Goal: Task Accomplishment & Management: Use online tool/utility

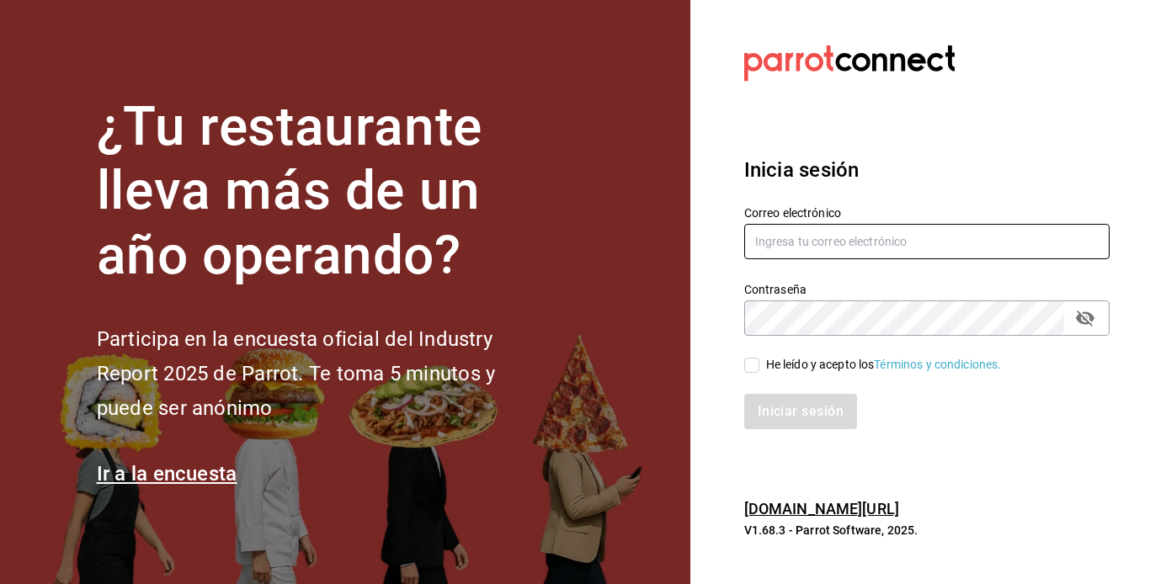
type input "mochomos.mitikah@grupocosteno.com"
click at [748, 369] on input "He leído y acepto los Términos y condiciones." at bounding box center [751, 365] width 15 height 15
checkbox input "true"
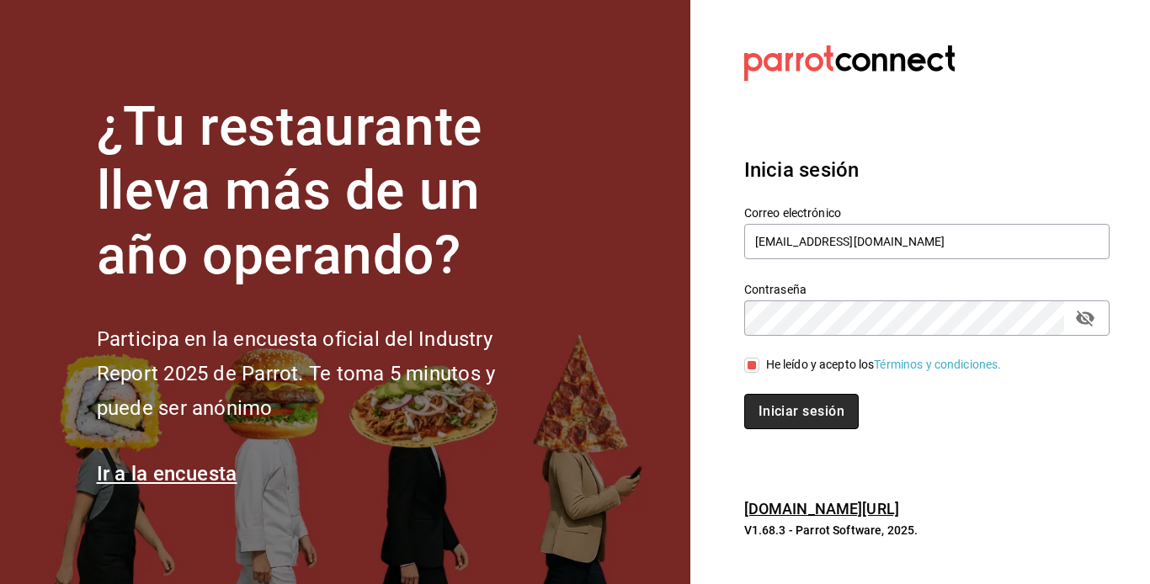
click at [770, 402] on button "Iniciar sesión" at bounding box center [801, 411] width 114 height 35
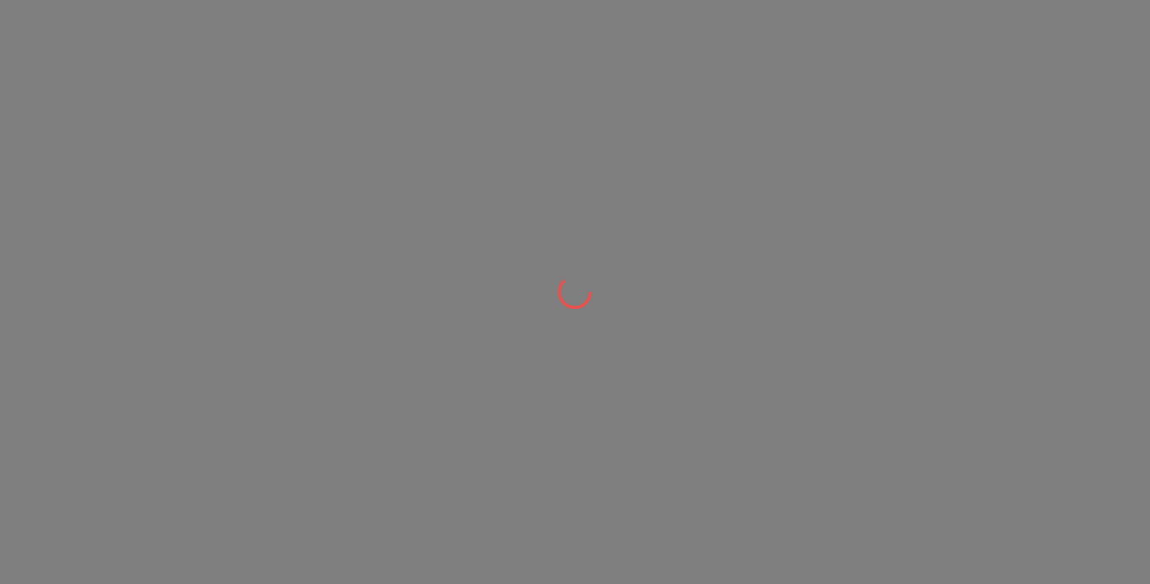
click at [799, 425] on div at bounding box center [575, 292] width 1150 height 584
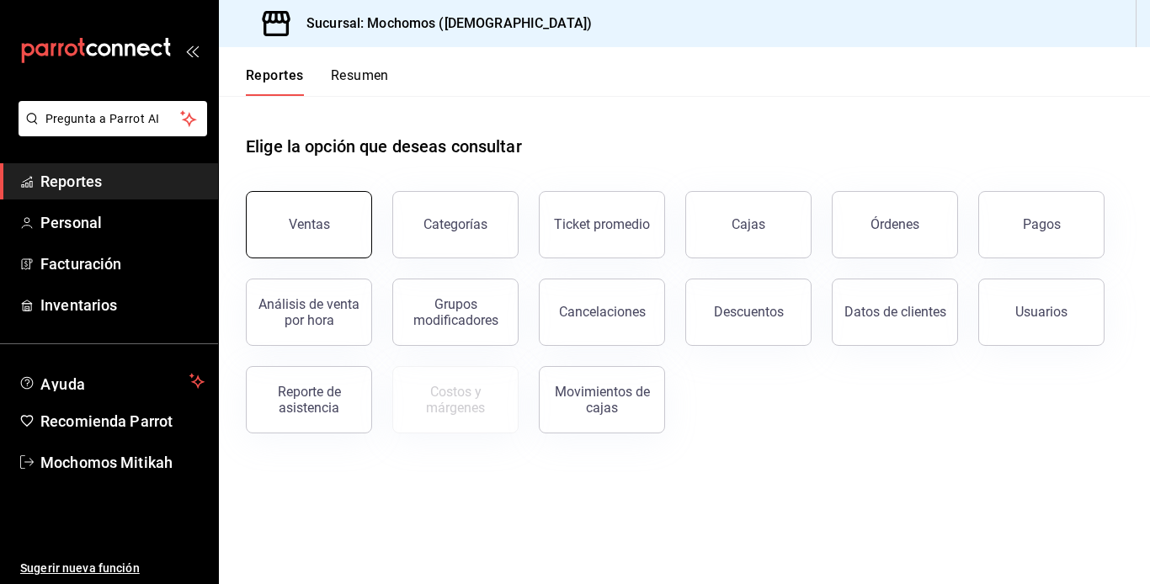
click at [331, 227] on button "Ventas" at bounding box center [309, 224] width 126 height 67
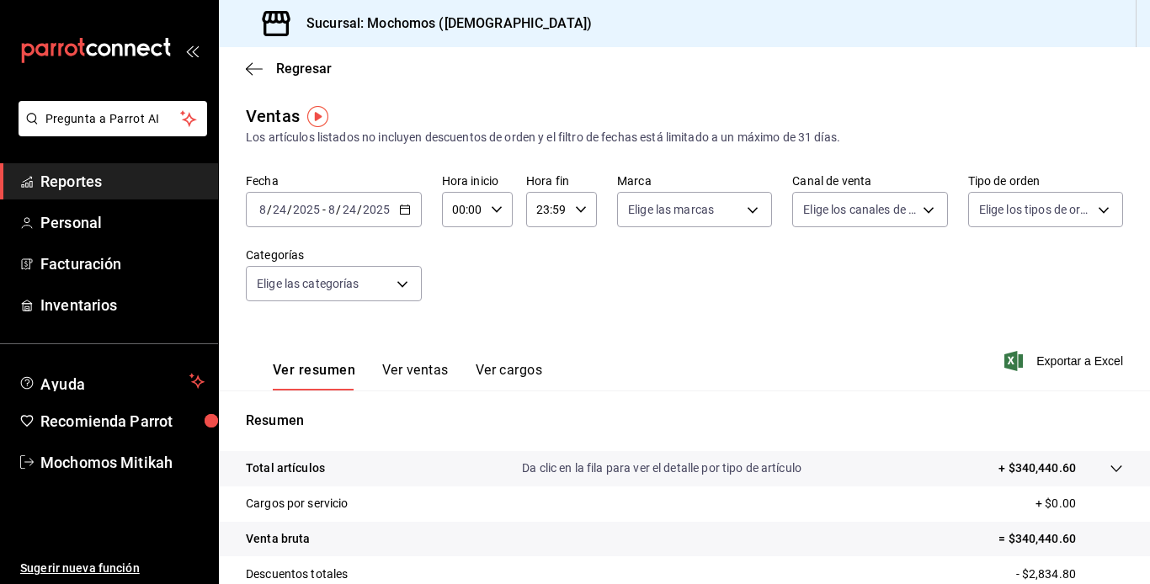
click at [168, 186] on span "Reportes" at bounding box center [122, 181] width 164 height 23
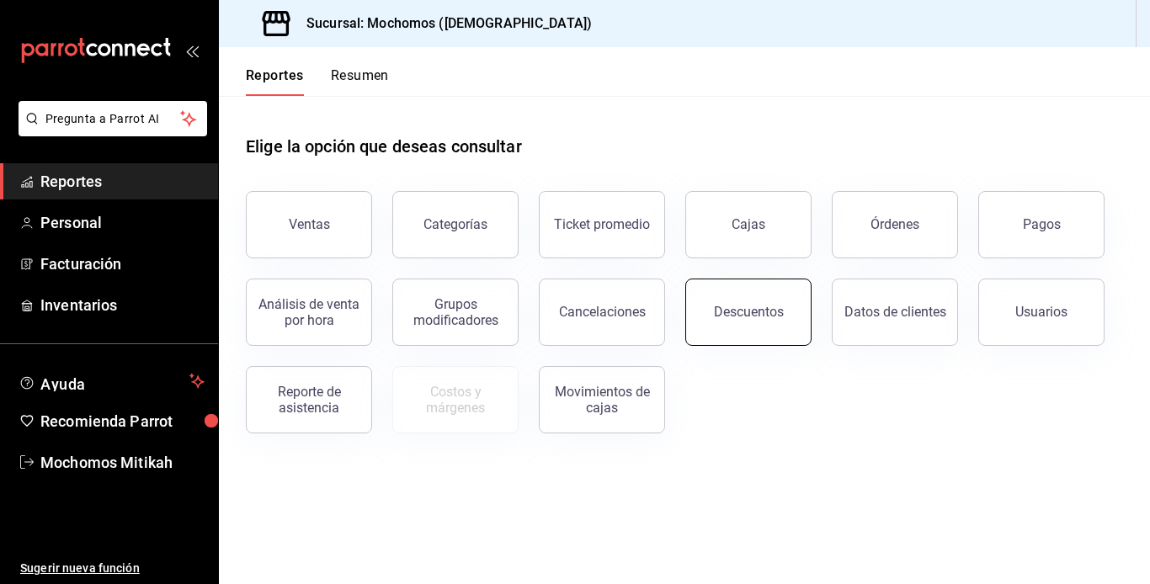
click at [717, 324] on button "Descuentos" at bounding box center [748, 312] width 126 height 67
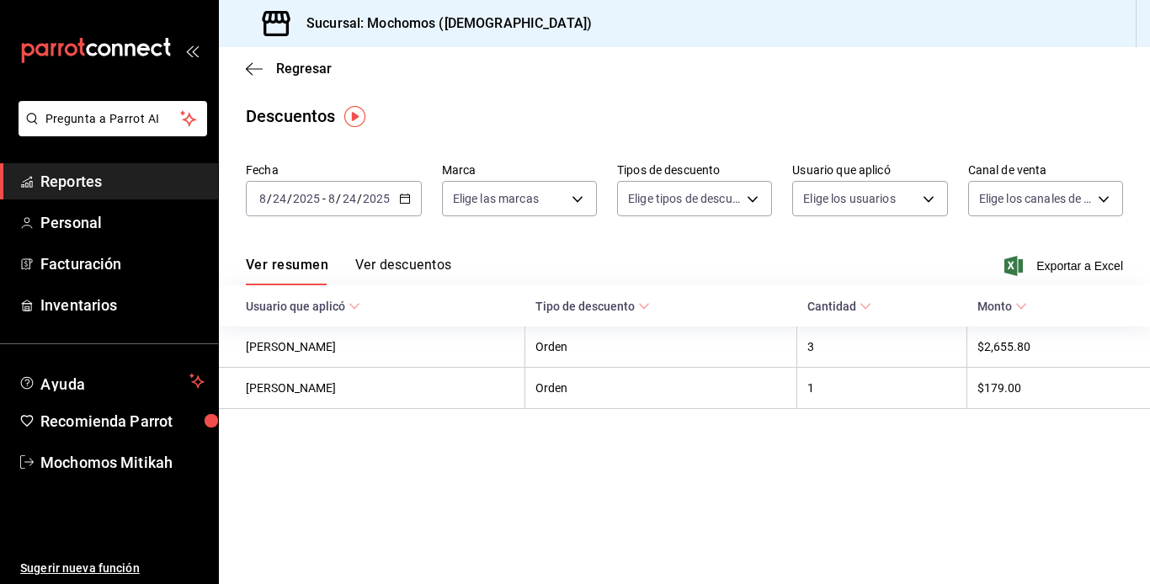
click at [407, 203] on \(Stroke\) "button" at bounding box center [405, 198] width 10 height 9
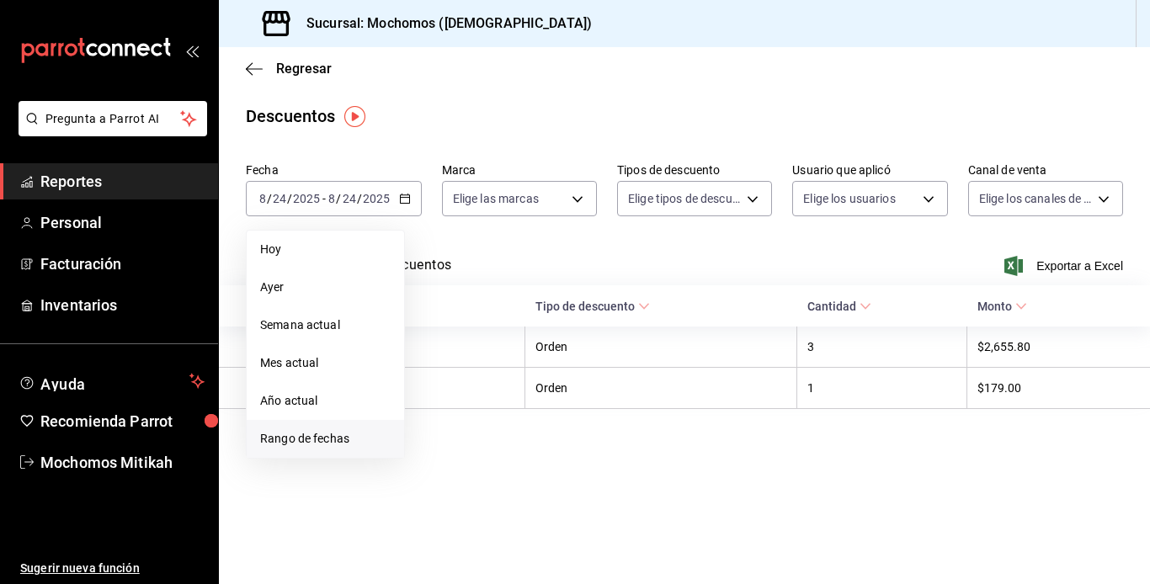
click at [348, 439] on span "Rango de fechas" at bounding box center [325, 439] width 130 height 18
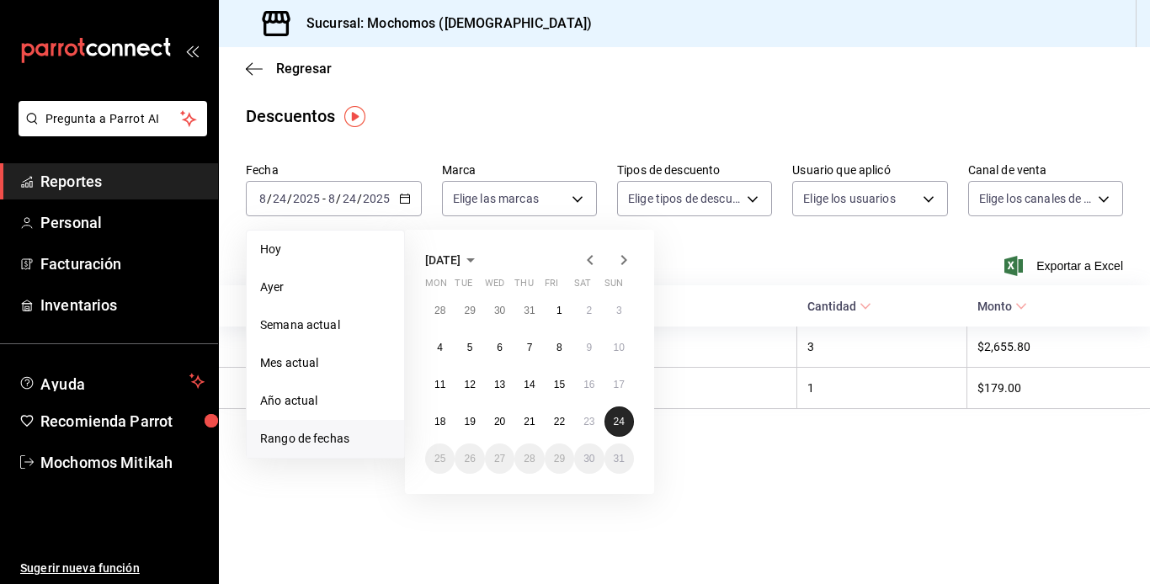
click at [622, 419] on abbr "24" at bounding box center [619, 422] width 11 height 12
click at [623, 420] on abbr "24" at bounding box center [619, 422] width 11 height 12
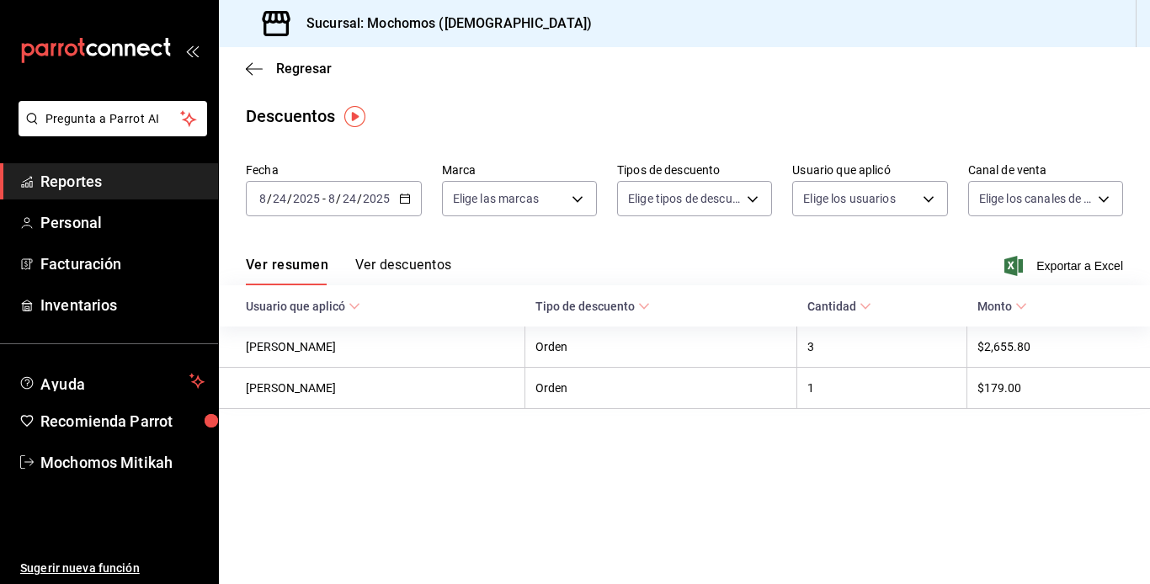
click at [402, 195] on \(Stroke\) "button" at bounding box center [405, 198] width 10 height 9
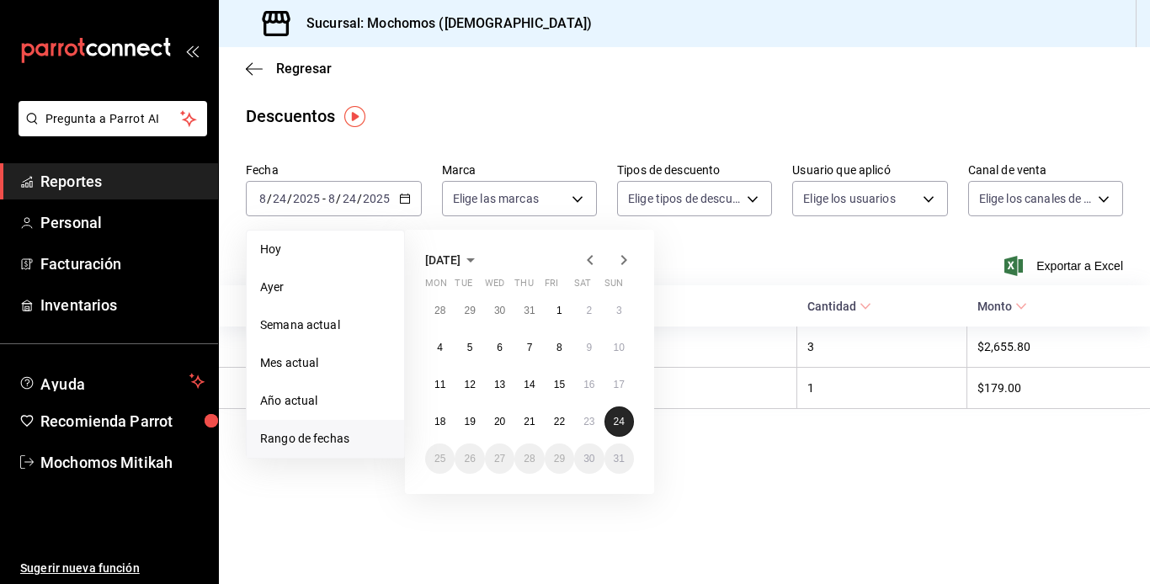
click at [622, 420] on abbr "24" at bounding box center [619, 422] width 11 height 12
click at [627, 425] on button "24" at bounding box center [618, 422] width 29 height 30
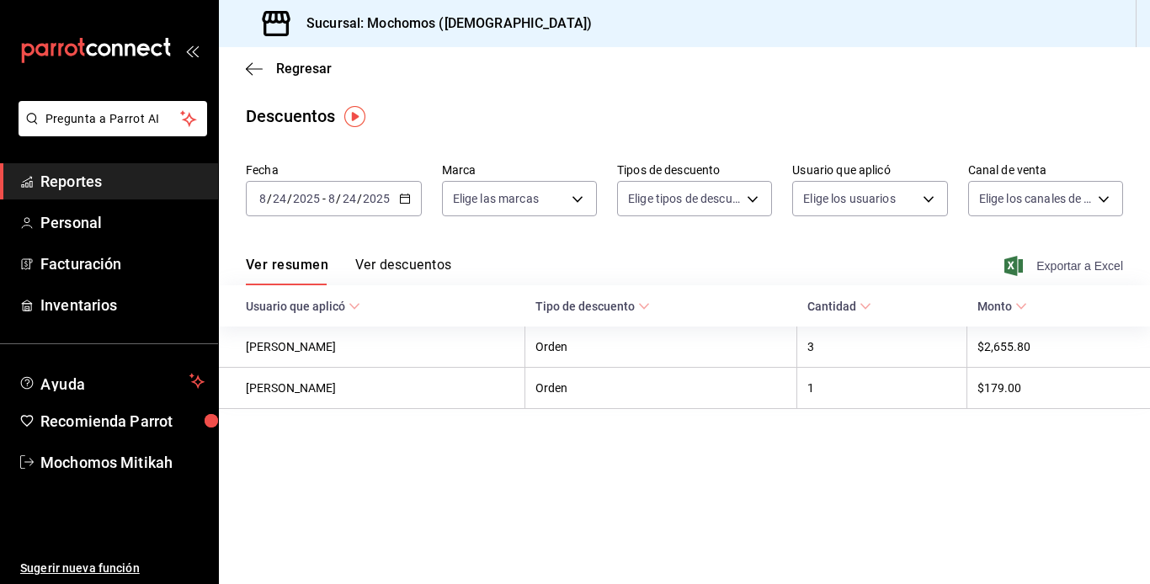
click at [1067, 270] on span "Exportar a Excel" at bounding box center [1065, 266] width 115 height 20
